Goal: Check status: Check status

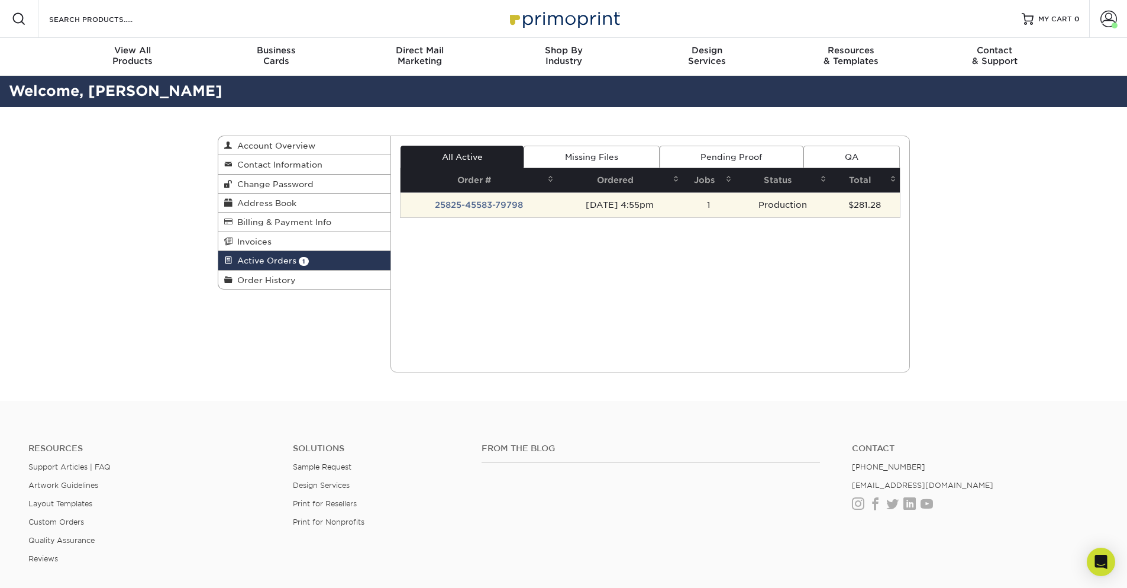
click at [502, 203] on td "25825-45583-79798" at bounding box center [479, 204] width 157 height 25
click at [469, 207] on td "25825-45583-79798" at bounding box center [479, 204] width 157 height 25
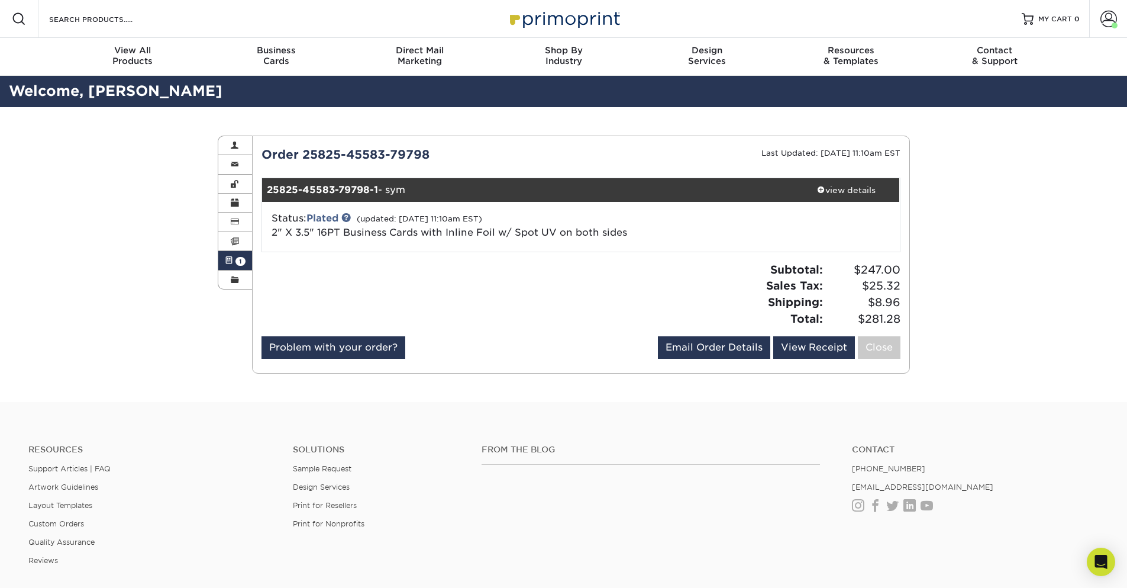
drag, startPoint x: 411, startPoint y: 195, endPoint x: 262, endPoint y: 196, distance: 149.7
click at [262, 196] on ul "25825-45583-79798-1 - sym view details Status: Plated (updated: 09/03/2025 11:1…" at bounding box center [581, 215] width 639 height 75
click at [99, 208] on div "Active Orders Account Overview Contact Information Change Password Address Book…" at bounding box center [563, 254] width 1127 height 295
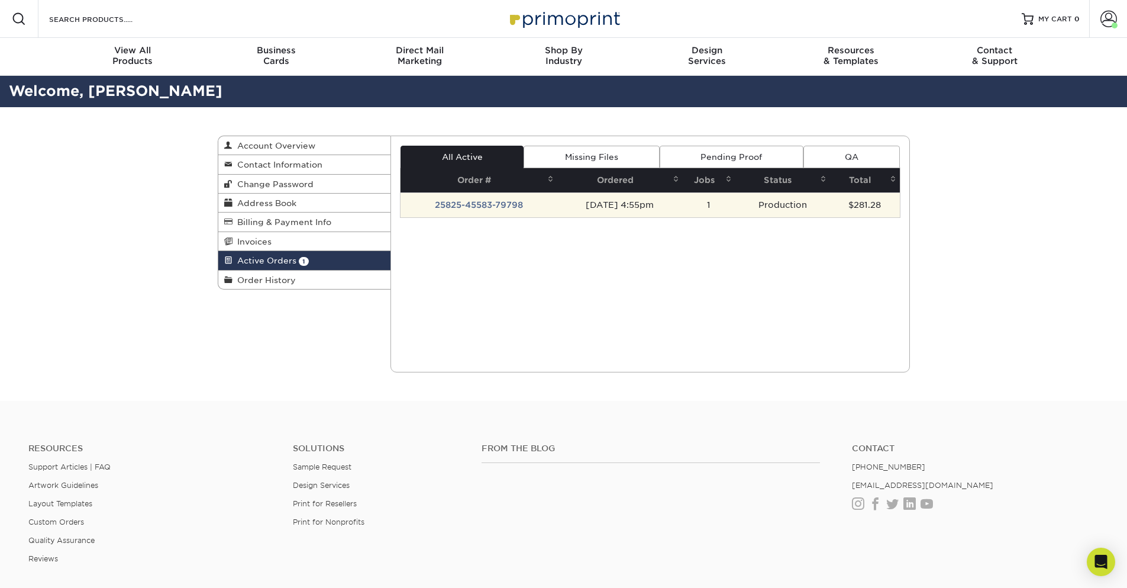
click at [481, 202] on td "25825-45583-79798" at bounding box center [479, 204] width 157 height 25
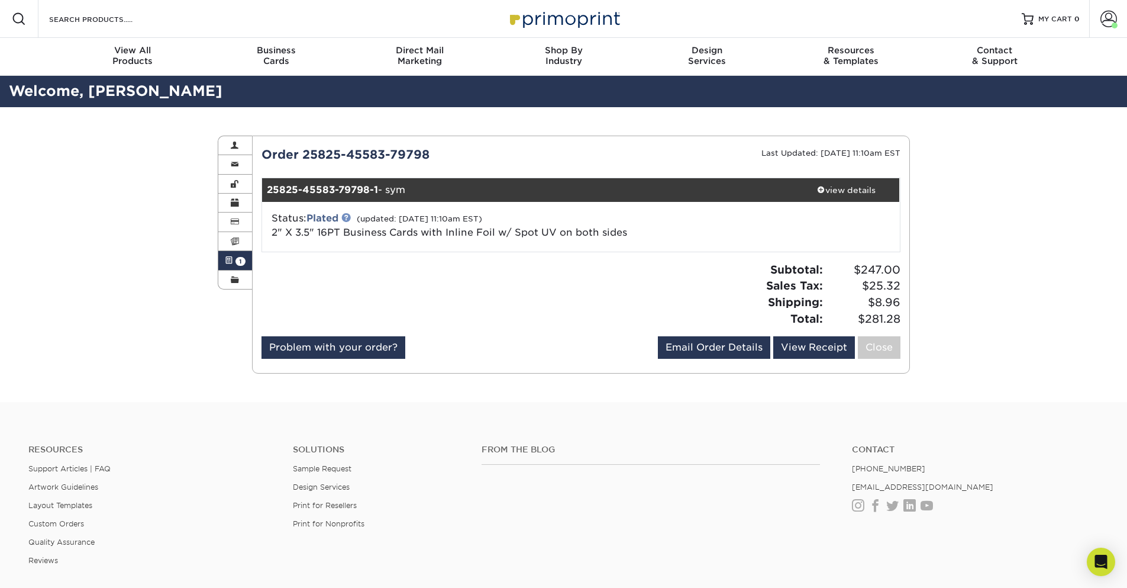
click at [349, 218] on link at bounding box center [345, 216] width 9 height 9
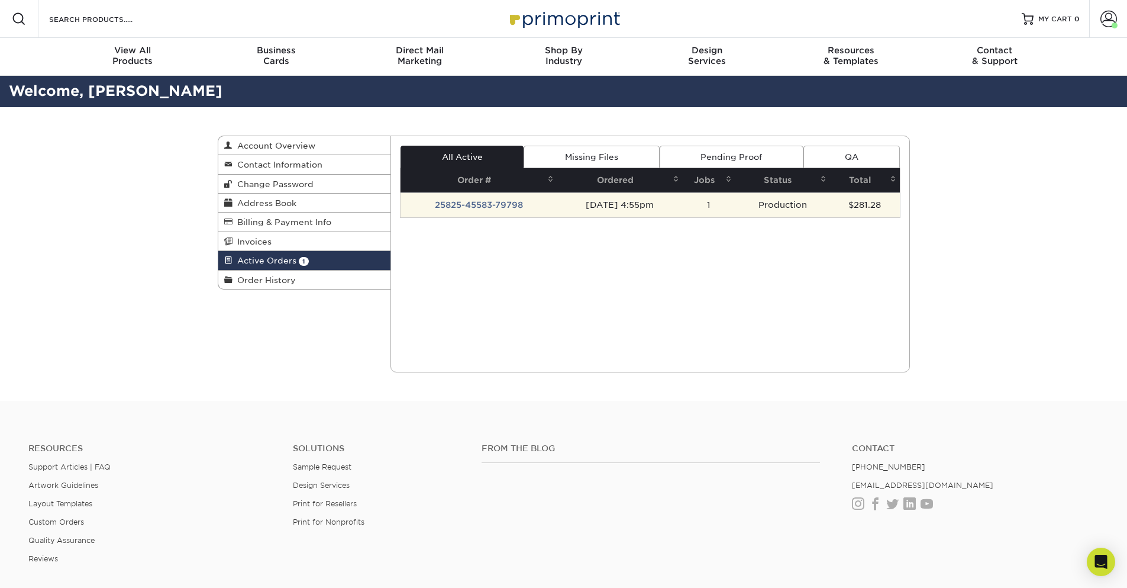
click at [494, 202] on td "25825-45583-79798" at bounding box center [479, 204] width 157 height 25
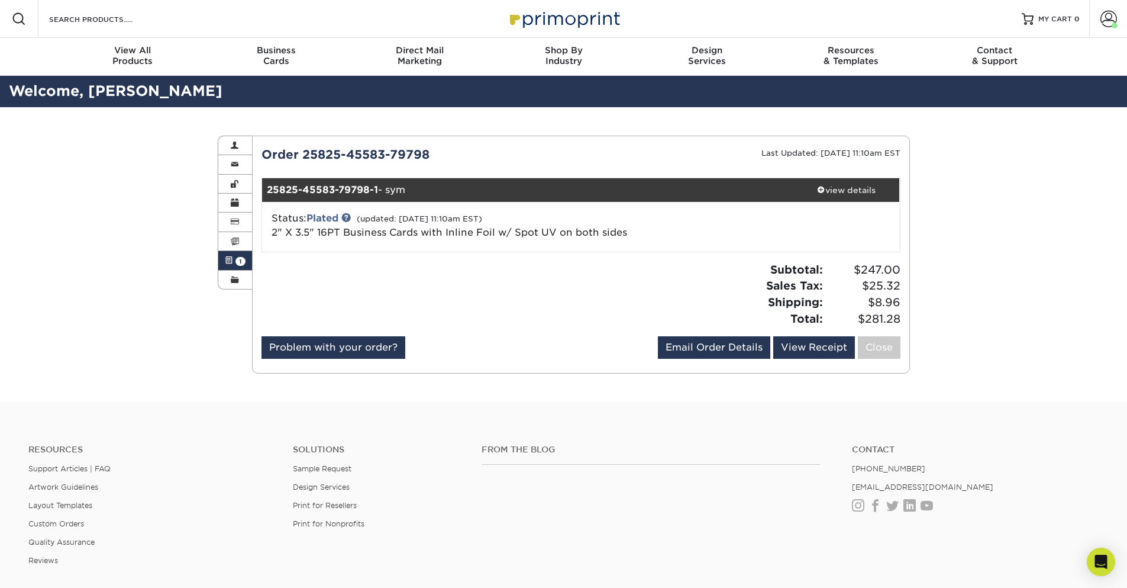
click at [1049, 409] on footer "Resources Support Articles | FAQ Artwork Guidelines Layout Templates Custom Ord…" at bounding box center [563, 575] width 1127 height 346
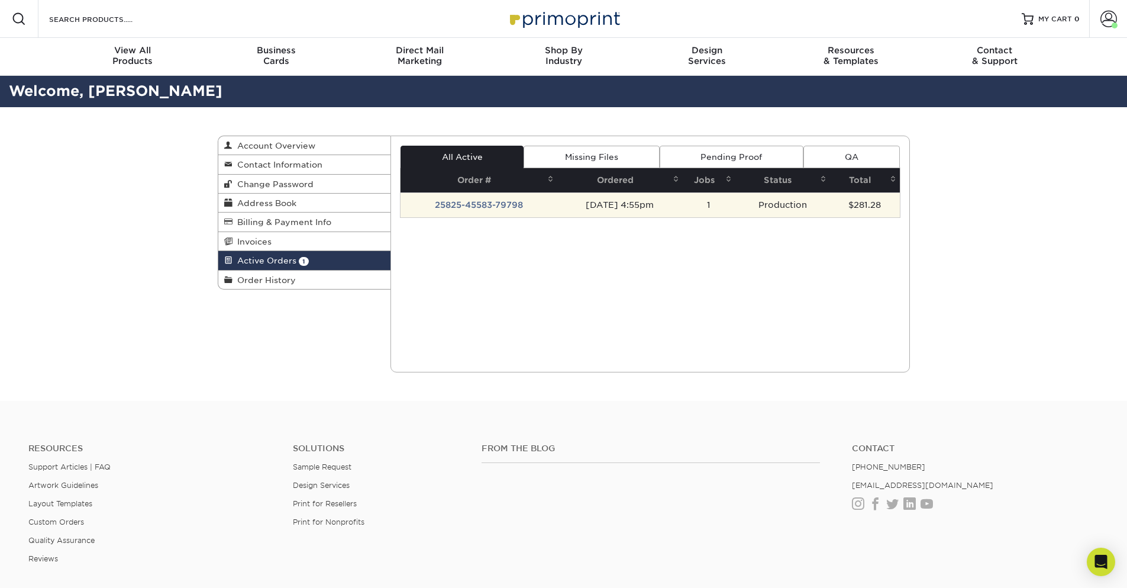
click at [491, 204] on td "25825-45583-79798" at bounding box center [479, 204] width 157 height 25
